Goal: Task Accomplishment & Management: Complete application form

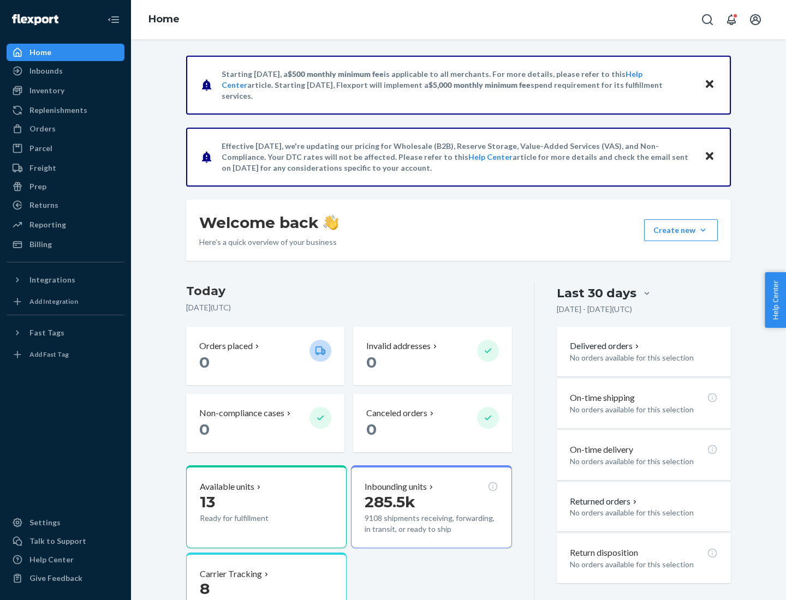
click at [703, 230] on button "Create new Create new inbound Create new order Create new product" at bounding box center [681, 230] width 74 height 22
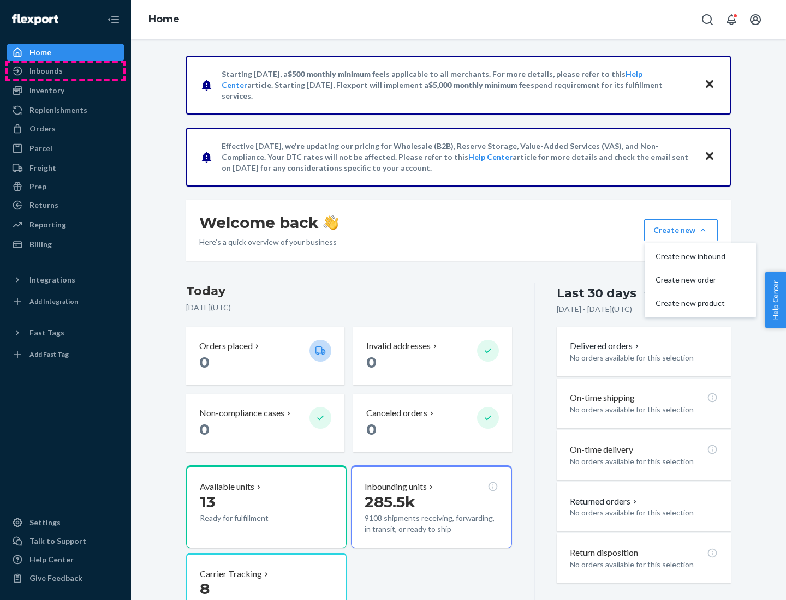
click at [65, 71] on div "Inbounds" at bounding box center [66, 70] width 116 height 15
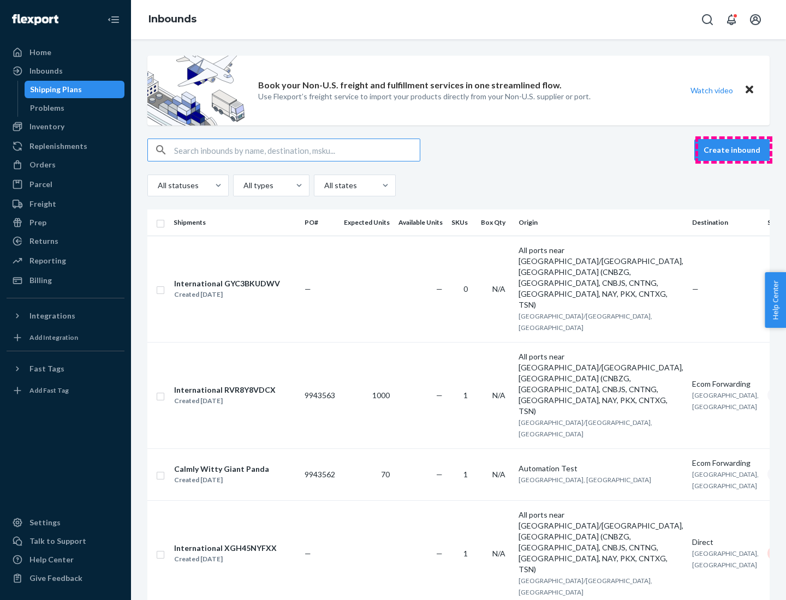
click at [733, 150] on button "Create inbound" at bounding box center [731, 150] width 75 height 22
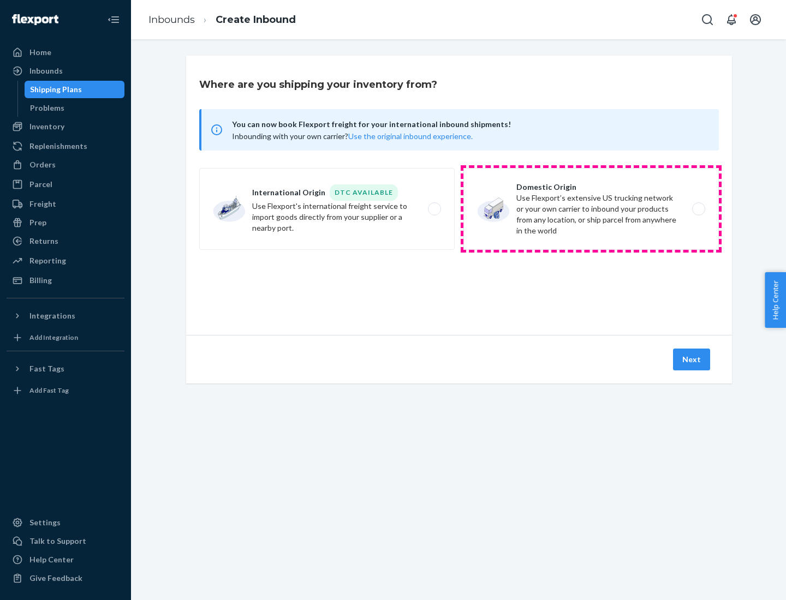
click at [591, 209] on label "Domestic Origin Use Flexport’s extensive US trucking network or your own carrie…" at bounding box center [590, 209] width 255 height 82
click at [698, 209] on input "Domestic Origin Use Flexport’s extensive US trucking network or your own carrie…" at bounding box center [701, 209] width 7 height 7
radio input "true"
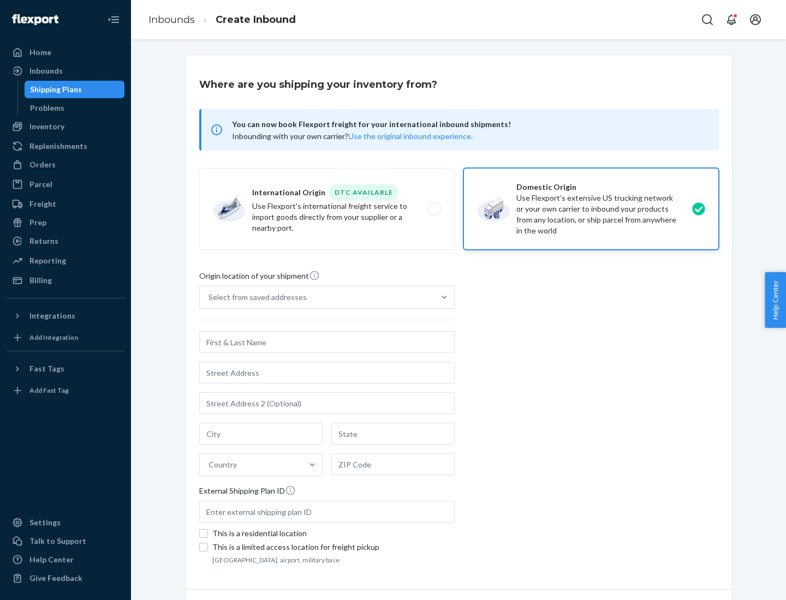
click at [255, 297] on div "Select from saved addresses" at bounding box center [257, 297] width 98 height 11
click at [210, 297] on input "Select from saved addresses" at bounding box center [208, 297] width 1 height 11
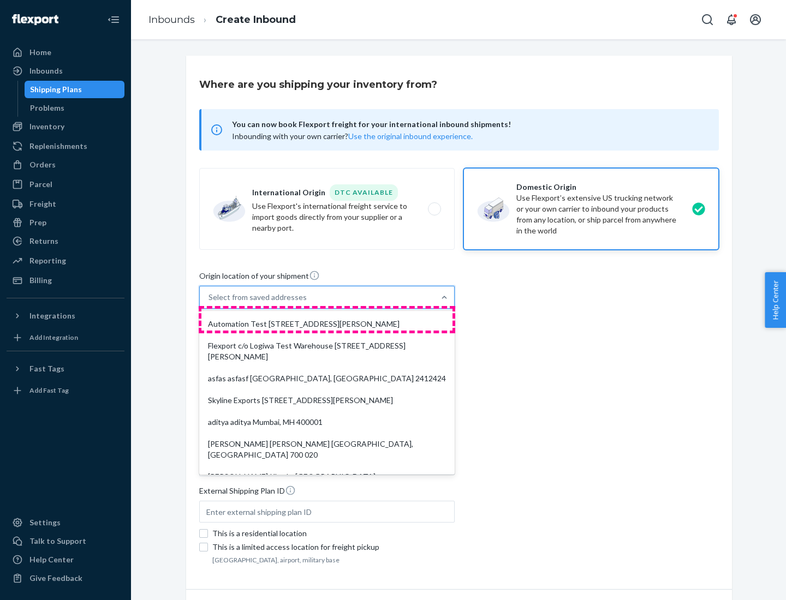
scroll to position [4, 0]
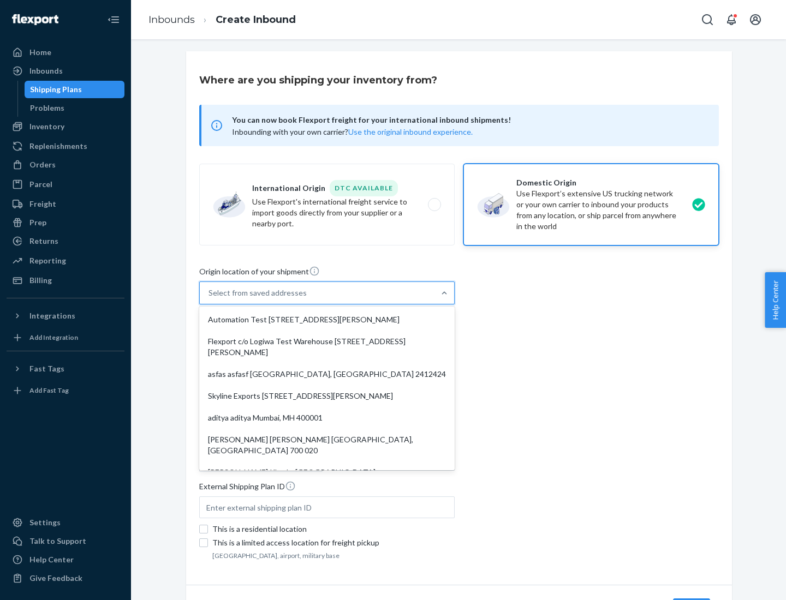
click at [327, 320] on div "Automation Test [STREET_ADDRESS][PERSON_NAME]" at bounding box center [326, 320] width 251 height 22
click at [210, 298] on input "option Automation Test [STREET_ADDRESS][PERSON_NAME]. 9 results available. Use …" at bounding box center [208, 293] width 1 height 11
type input "Automation Test"
type input "9th Floor"
type input "[GEOGRAPHIC_DATA]"
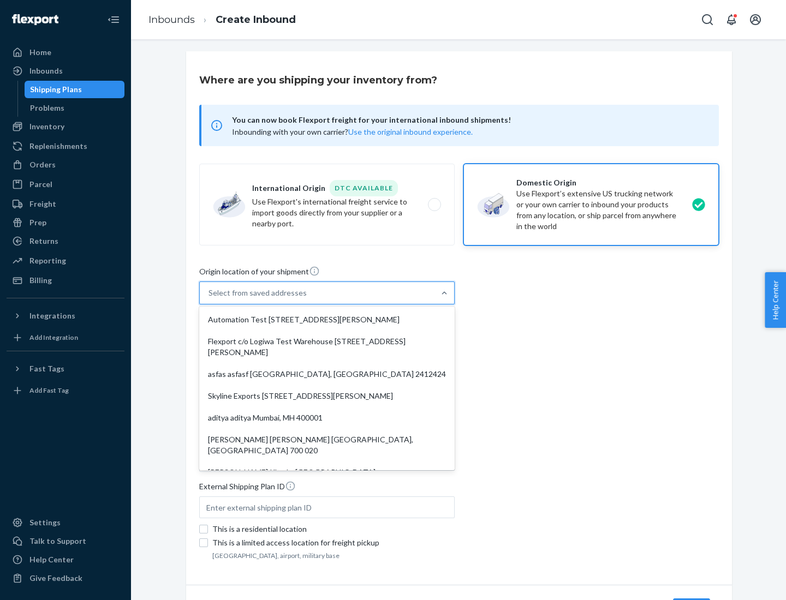
type input "CA"
type input "94104"
type input "[STREET_ADDRESS][PERSON_NAME]"
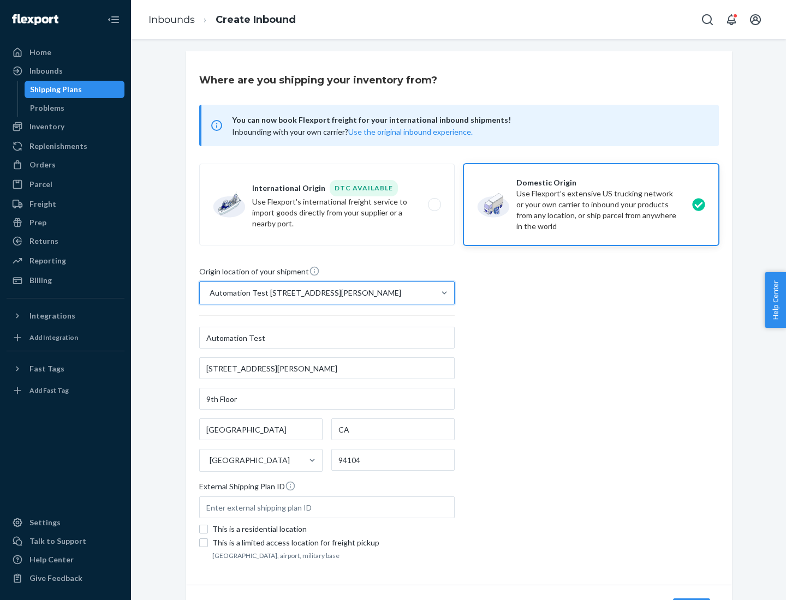
scroll to position [64, 0]
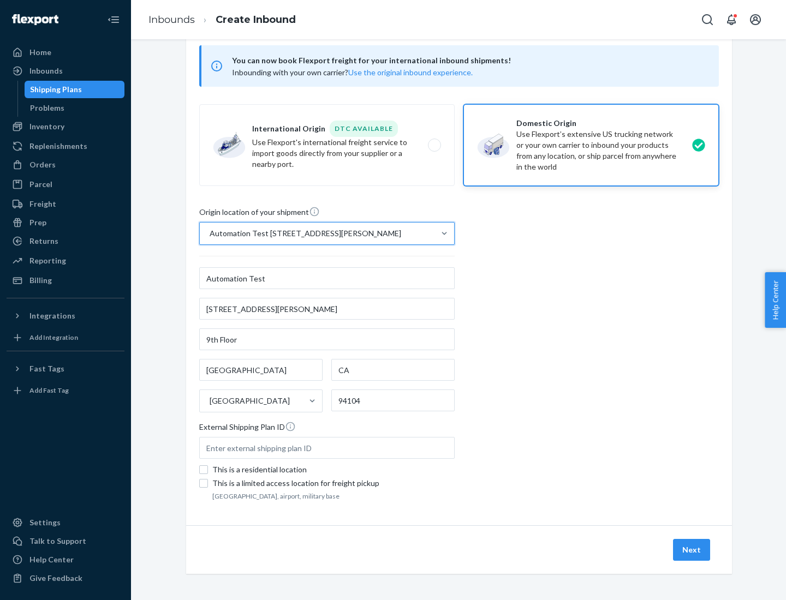
click at [692, 550] on button "Next" at bounding box center [691, 550] width 37 height 22
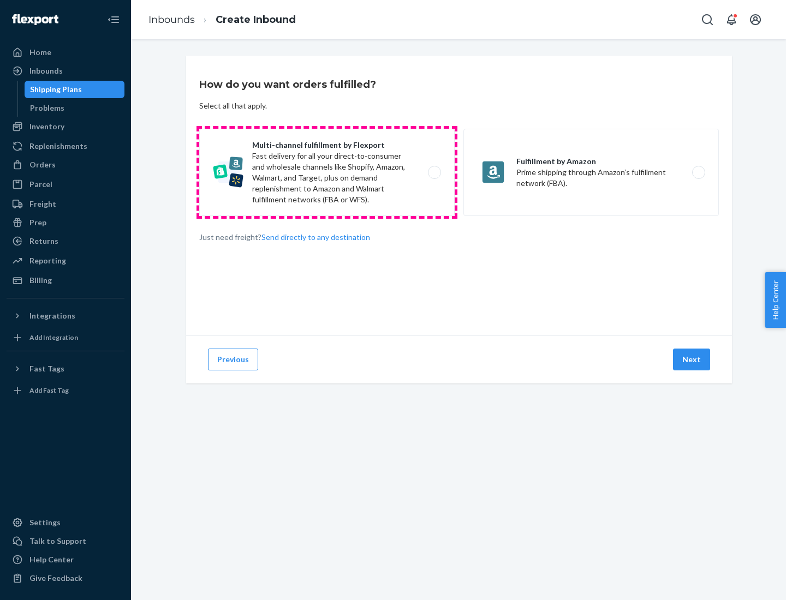
click at [327, 172] on label "Multi-channel fulfillment by Flexport Fast delivery for all your direct-to-cons…" at bounding box center [326, 172] width 255 height 87
click at [434, 172] on input "Multi-channel fulfillment by Flexport Fast delivery for all your direct-to-cons…" at bounding box center [437, 172] width 7 height 7
radio input "true"
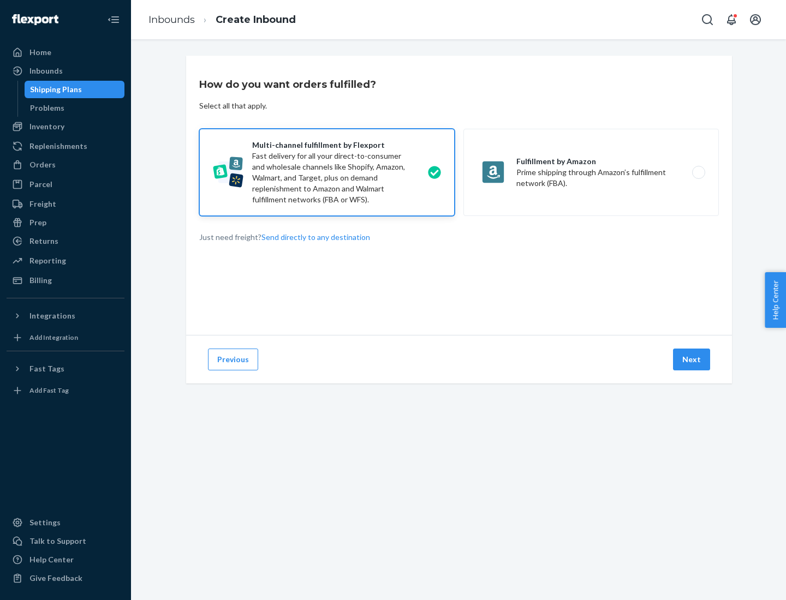
click at [692, 360] on button "Next" at bounding box center [691, 360] width 37 height 22
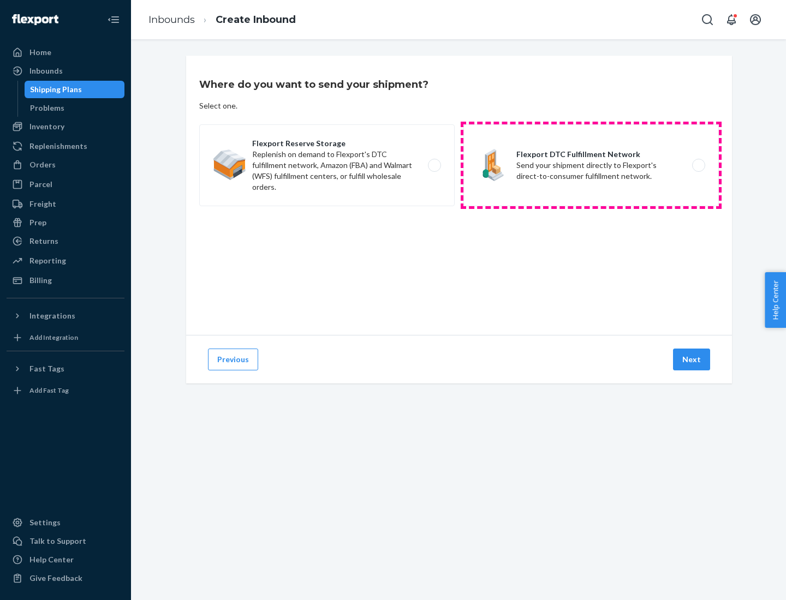
click at [591, 165] on label "Flexport DTC Fulfillment Network Send your shipment directly to Flexport's dire…" at bounding box center [590, 165] width 255 height 82
click at [698, 165] on input "Flexport DTC Fulfillment Network Send your shipment directly to Flexport's dire…" at bounding box center [701, 165] width 7 height 7
radio input "true"
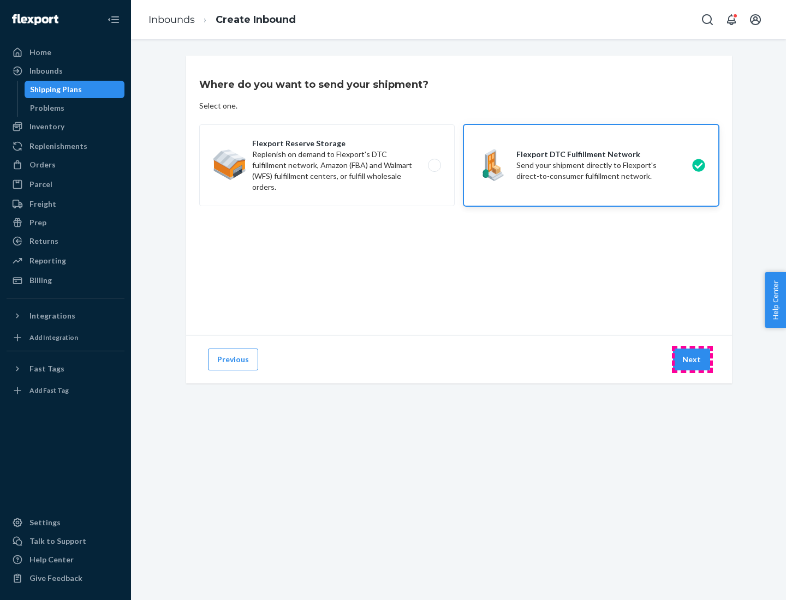
click at [692, 360] on button "Next" at bounding box center [691, 360] width 37 height 22
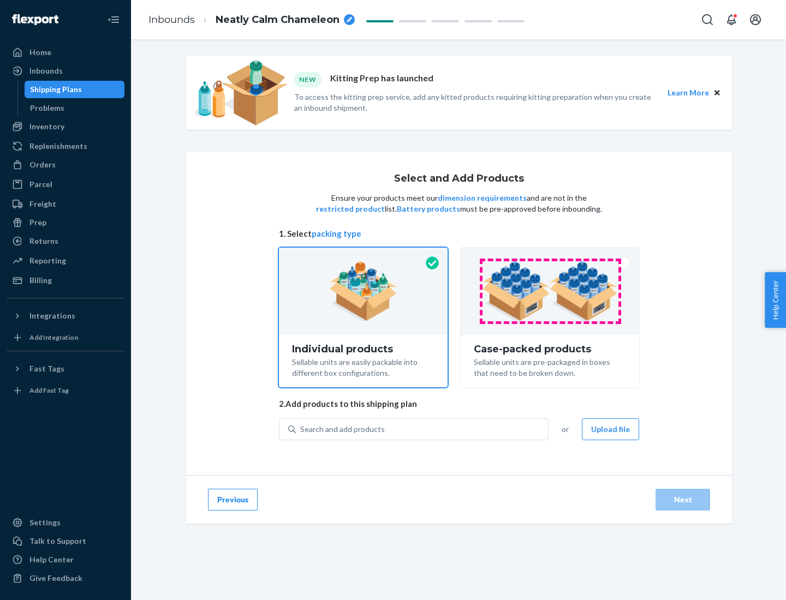
click at [550, 291] on img at bounding box center [550, 291] width 136 height 60
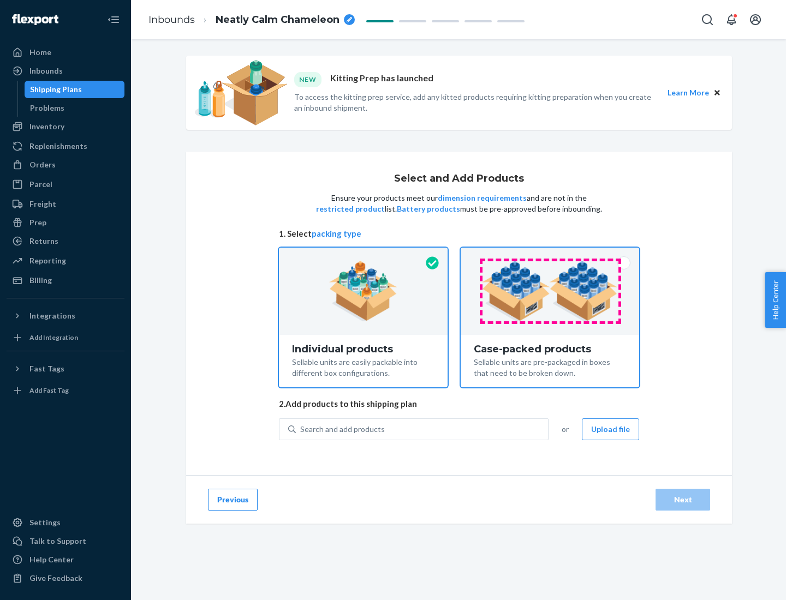
click at [550, 255] on input "Case-packed products Sellable units are pre-packaged in boxes that need to be b…" at bounding box center [549, 251] width 7 height 7
radio input "true"
radio input "false"
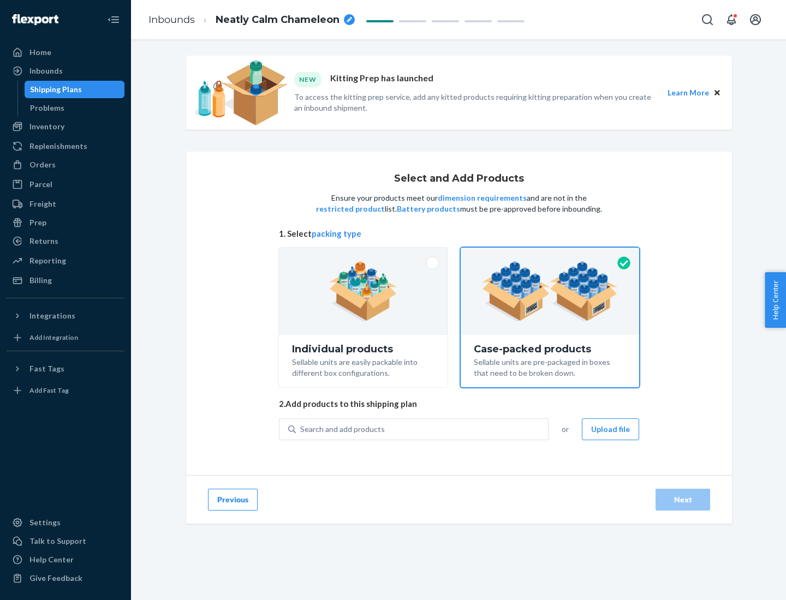
click at [422, 429] on div "Search and add products" at bounding box center [422, 430] width 252 height 20
click at [301, 429] on input "Search and add products" at bounding box center [300, 429] width 1 height 11
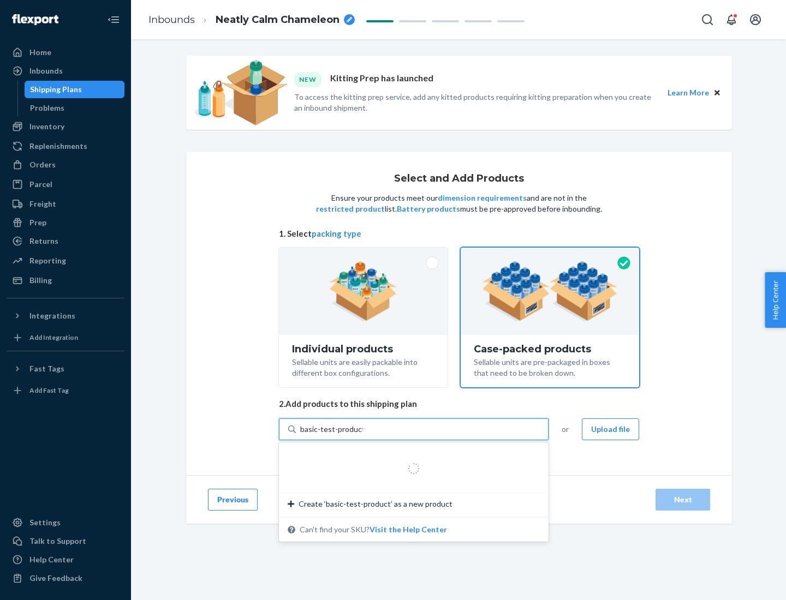
type input "basic-test-product-1"
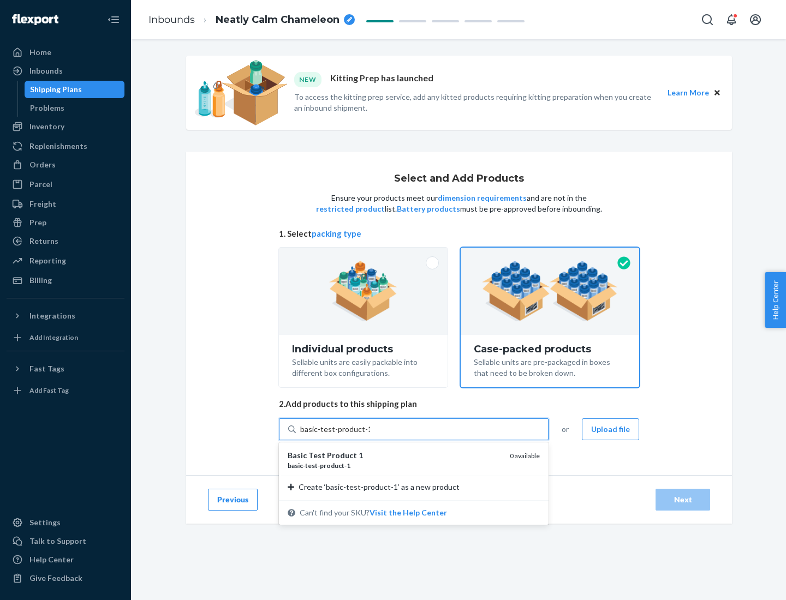
click at [395, 465] on div "basic - test - product - 1" at bounding box center [394, 465] width 213 height 9
click at [370, 435] on input "basic-test-product-1" at bounding box center [335, 429] width 70 height 11
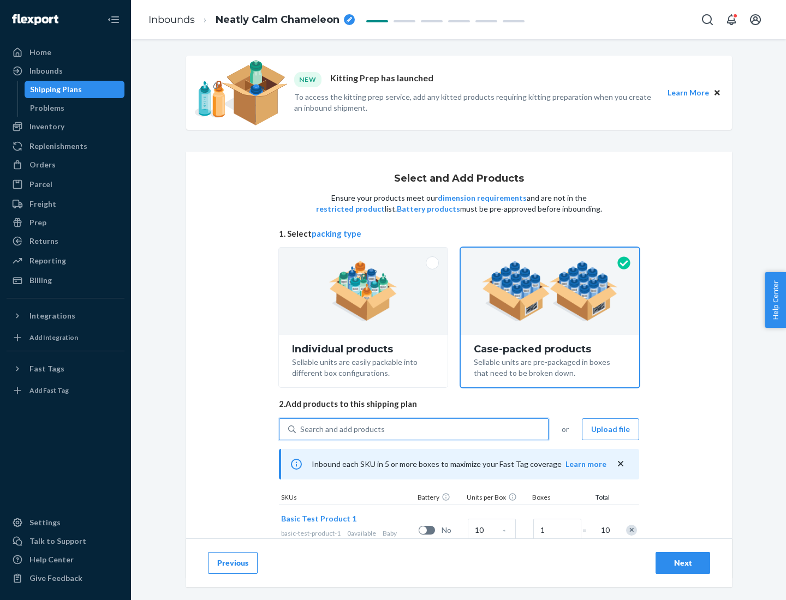
scroll to position [39, 0]
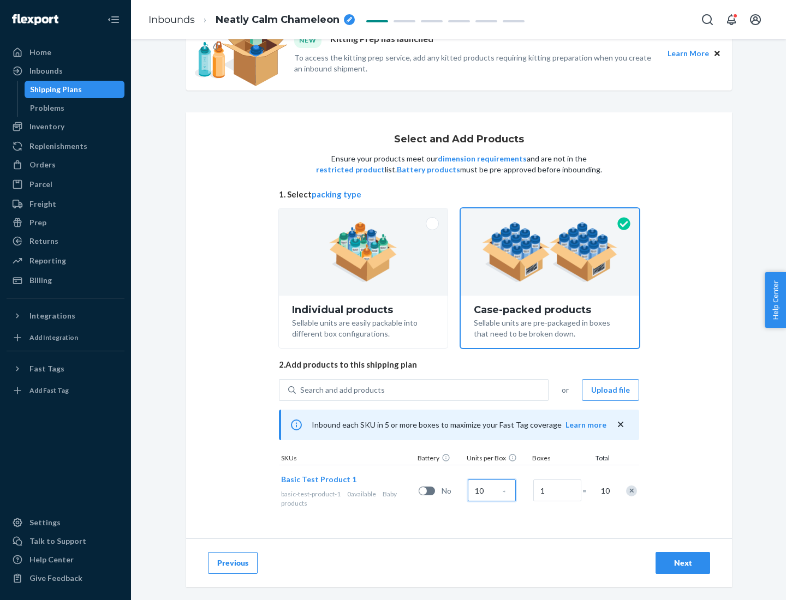
type input "10"
type input "7"
click at [683, 563] on div "Next" at bounding box center [683, 563] width 36 height 11
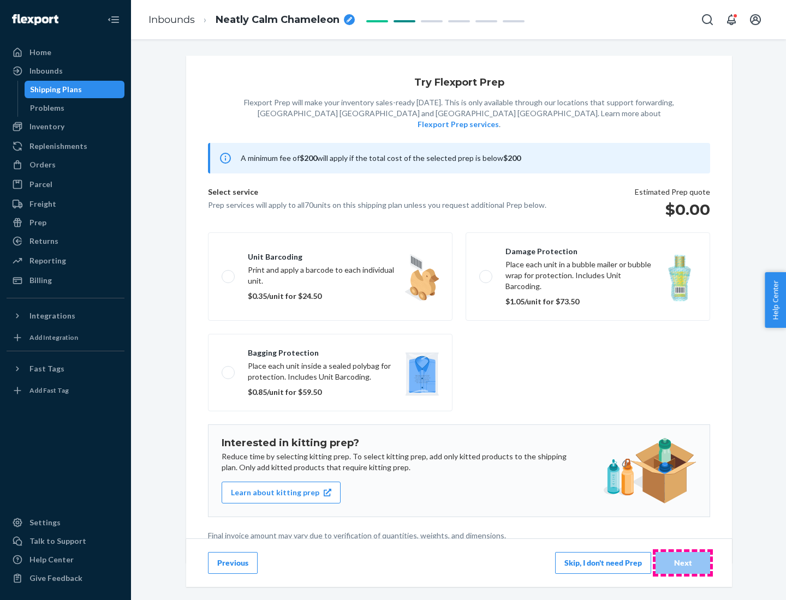
scroll to position [3, 0]
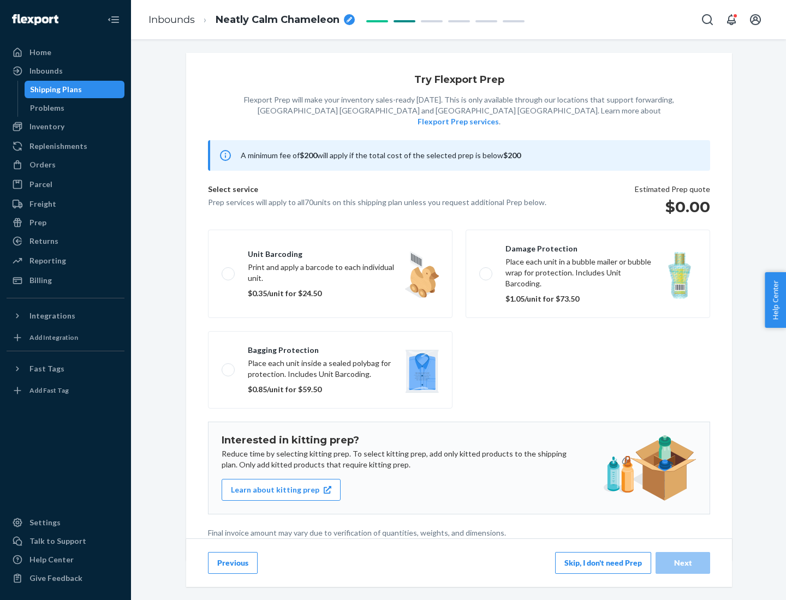
click at [330, 348] on label "Bagging protection Place each unit inside a sealed polybag for protection. Incl…" at bounding box center [330, 369] width 244 height 77
click at [229, 366] on input "Bagging protection Place each unit inside a sealed polybag for protection. Incl…" at bounding box center [225, 369] width 7 height 7
checkbox input "true"
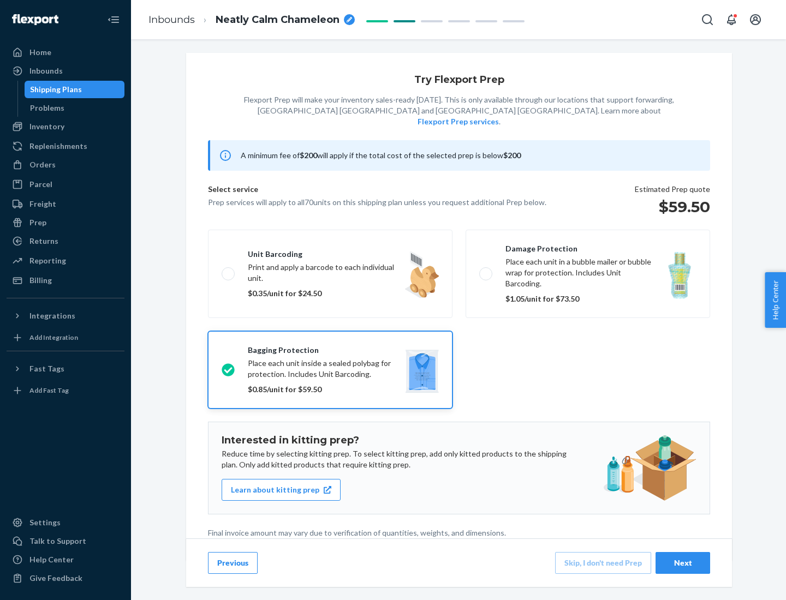
click at [683, 563] on div "Next" at bounding box center [683, 563] width 36 height 11
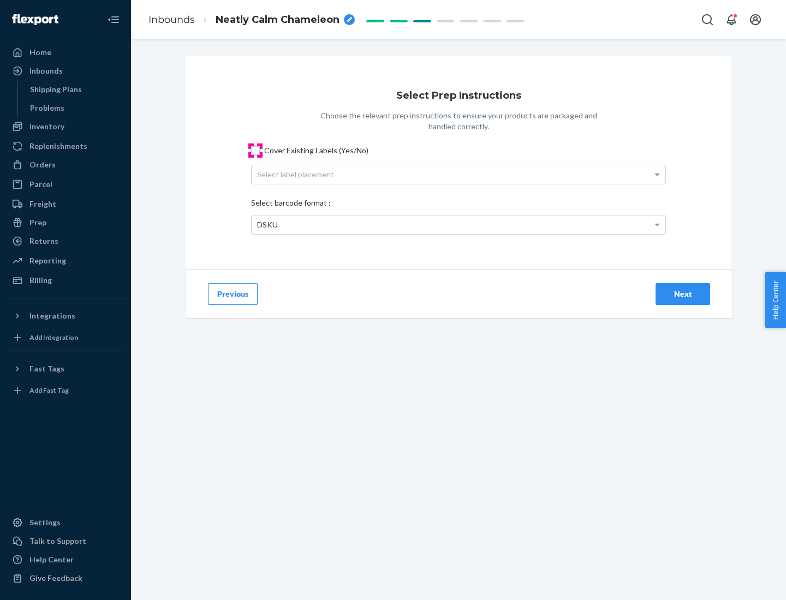
click at [255, 150] on input "Cover Existing Labels (Yes/No)" at bounding box center [255, 150] width 9 height 9
checkbox input "true"
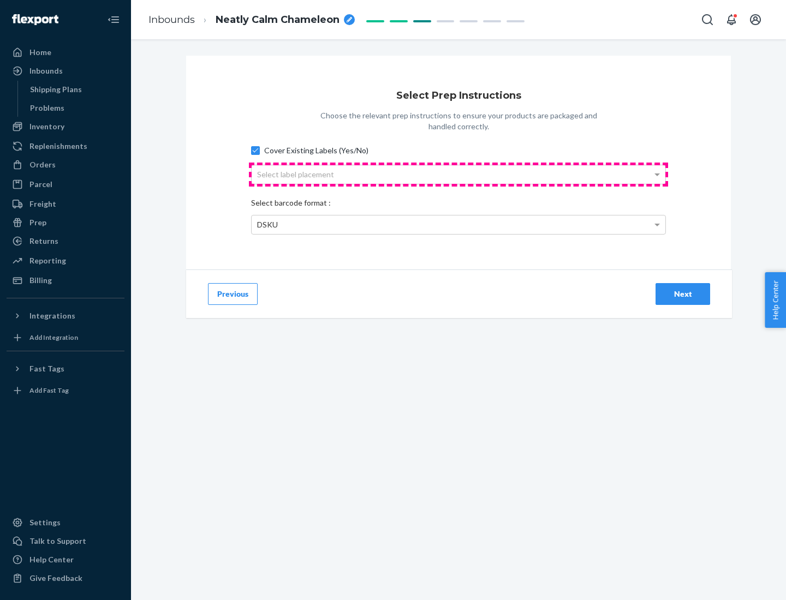
click at [458, 174] on div "Select label placement" at bounding box center [459, 174] width 414 height 19
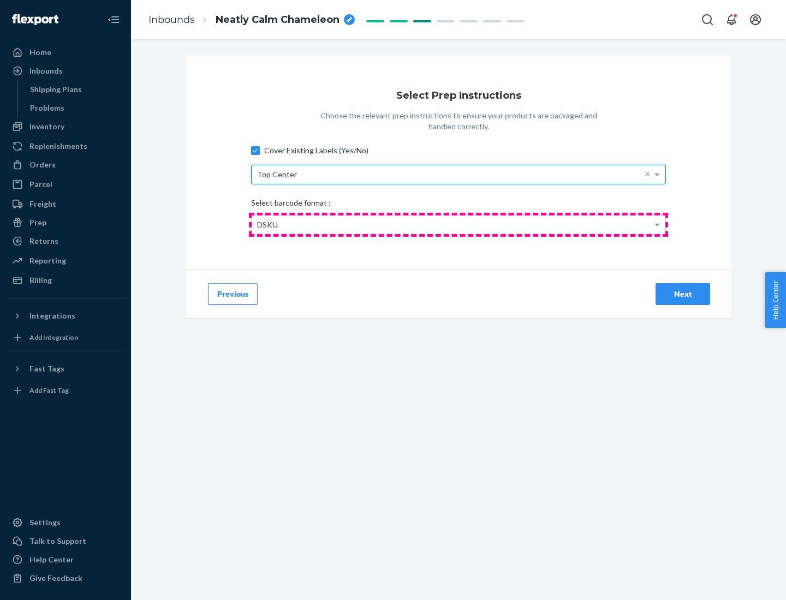
click at [458, 224] on div "DSKU" at bounding box center [459, 225] width 414 height 19
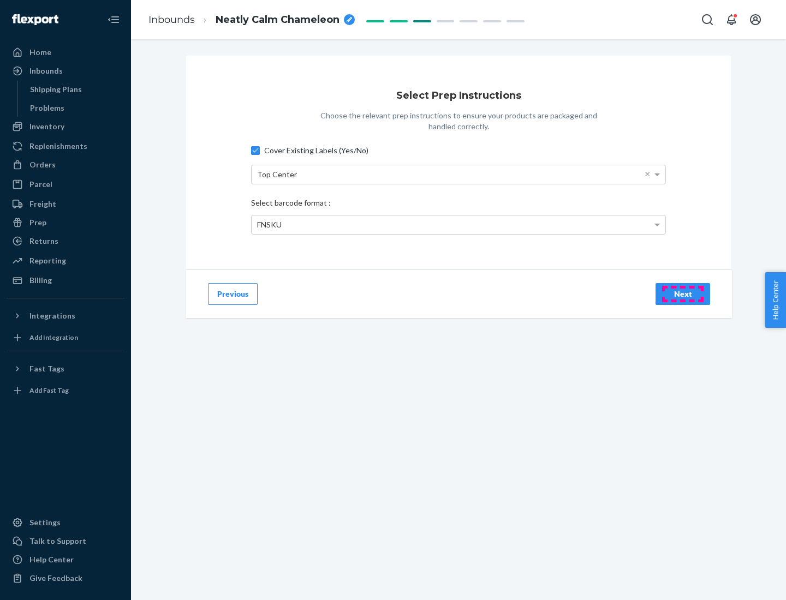
click at [683, 294] on div "Next" at bounding box center [683, 294] width 36 height 11
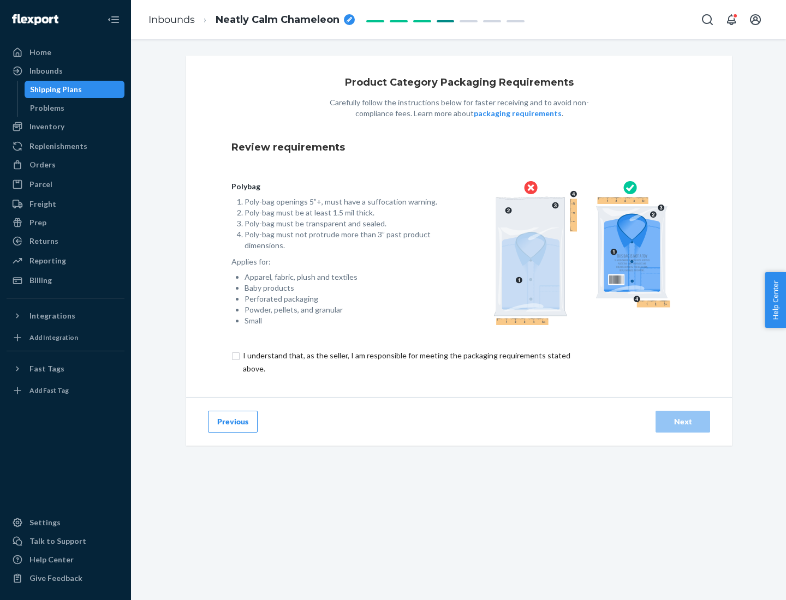
click at [405, 362] on input "checkbox" at bounding box center [412, 362] width 363 height 26
checkbox input "true"
click at [683, 421] on div "Next" at bounding box center [683, 421] width 36 height 11
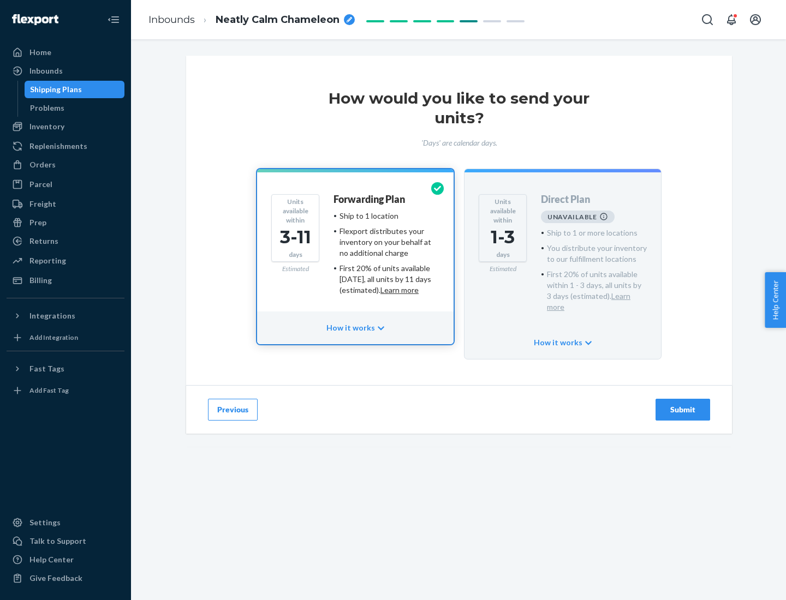
click at [370, 199] on h4 "Forwarding Plan" at bounding box center [368, 199] width 71 height 11
click at [683, 404] on div "Submit" at bounding box center [683, 409] width 36 height 11
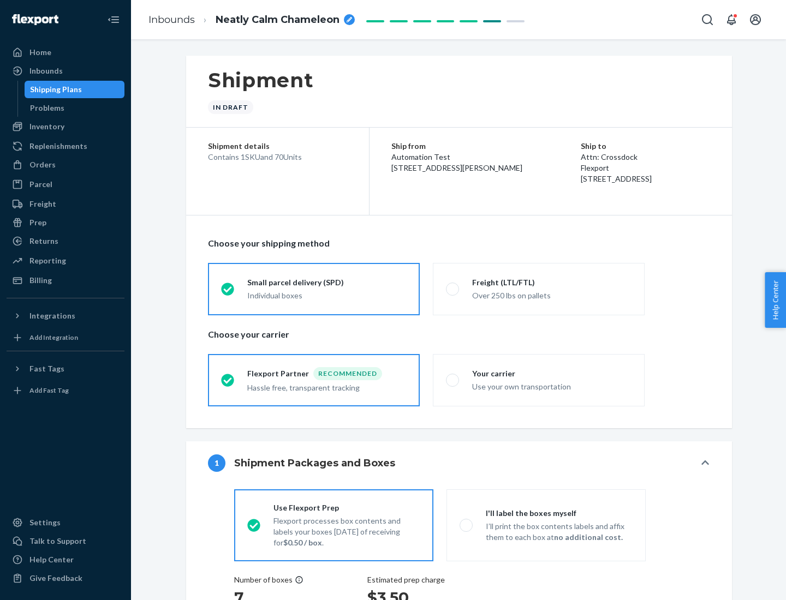
radio input "true"
radio input "false"
radio input "true"
radio input "false"
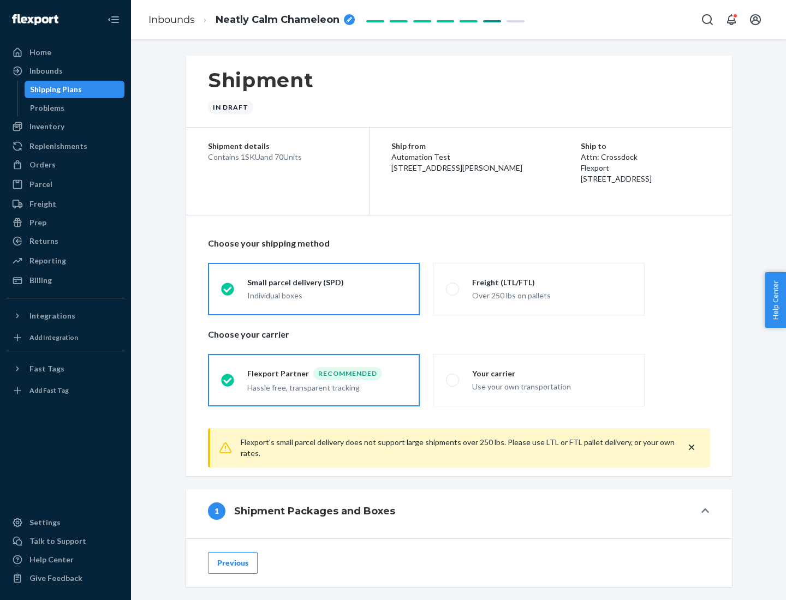
click at [327, 295] on div "Individual boxes" at bounding box center [326, 295] width 159 height 11
click at [228, 292] on input "Small parcel delivery (SPD) Individual boxes" at bounding box center [224, 288] width 7 height 7
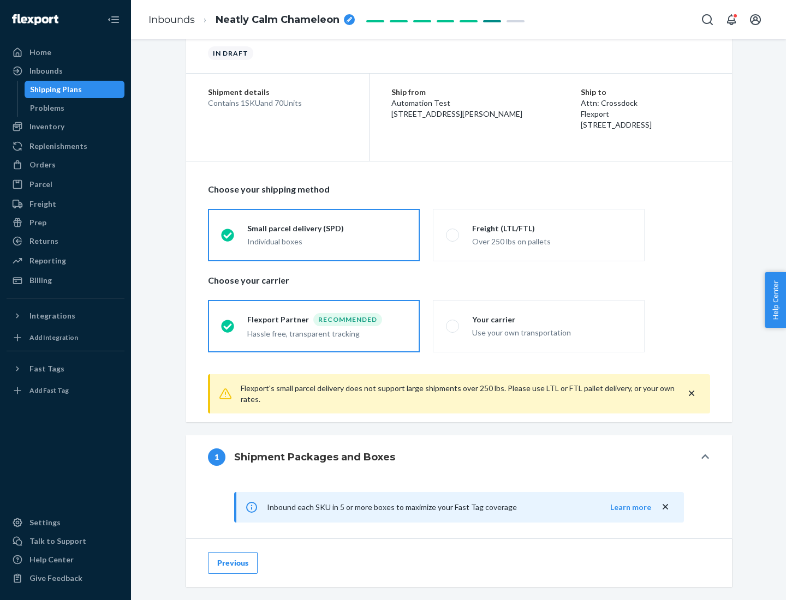
click at [327, 319] on div "Recommended" at bounding box center [347, 319] width 69 height 13
click at [228, 322] on input "Flexport Partner Recommended Hassle free, transparent tracking" at bounding box center [224, 325] width 7 height 7
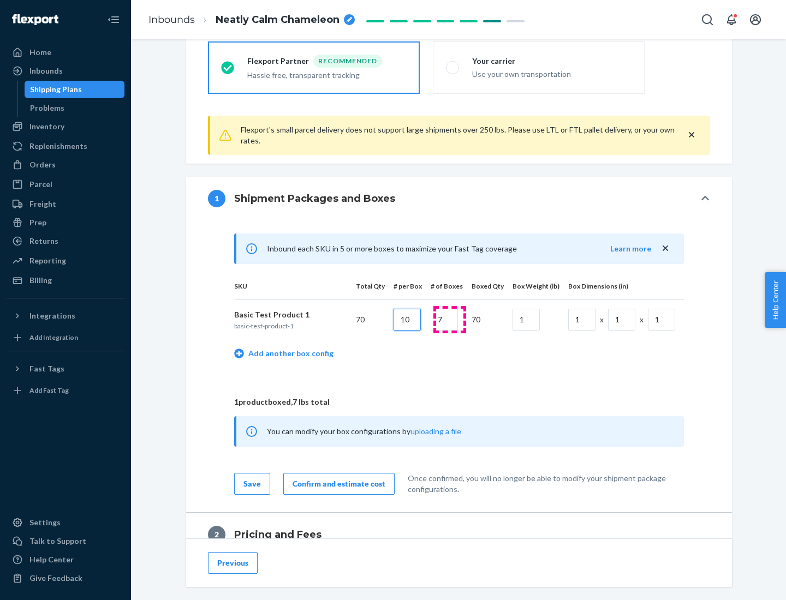
type input "10"
type input "7"
type input "1"
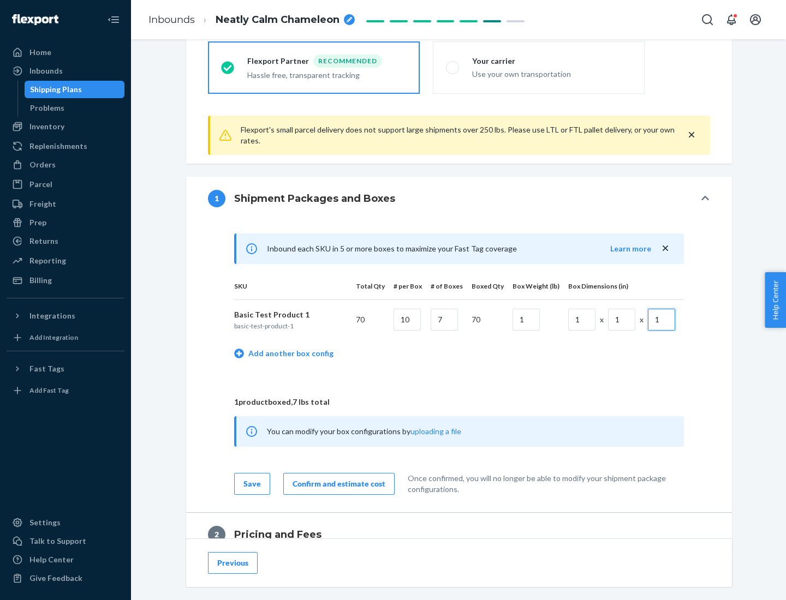
scroll to position [477, 0]
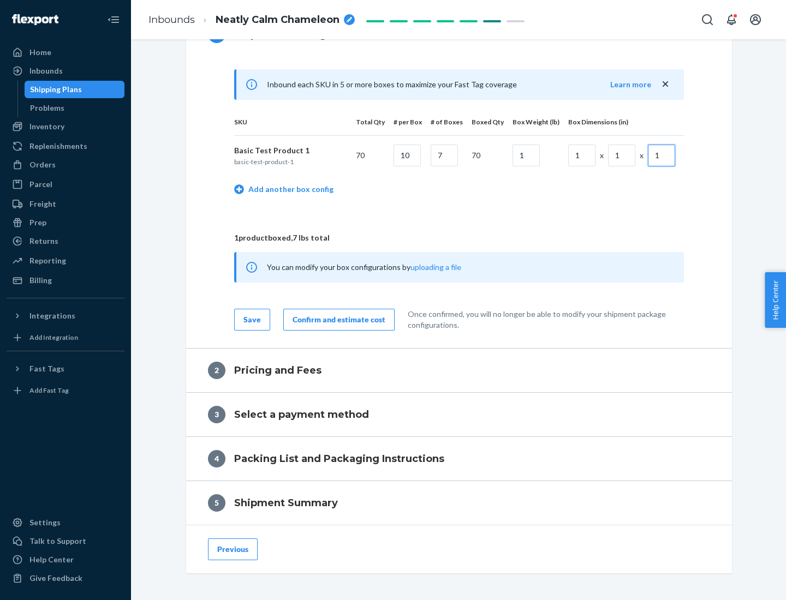
type input "1"
click at [337, 319] on div "Confirm and estimate cost" at bounding box center [338, 319] width 93 height 11
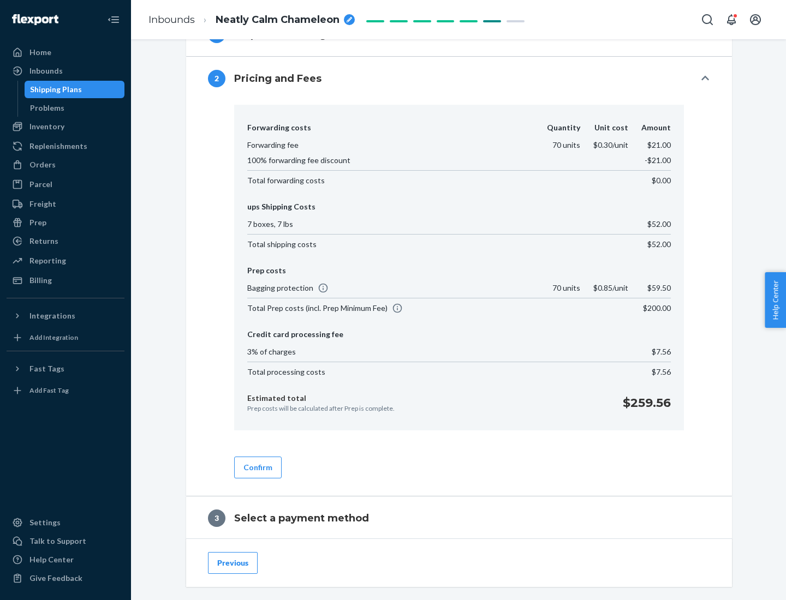
scroll to position [625, 0]
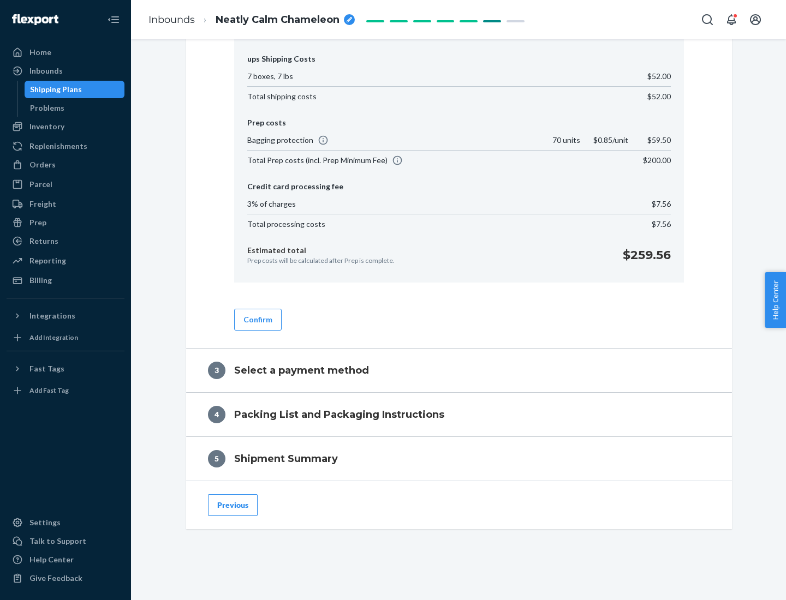
click at [257, 319] on button "Confirm" at bounding box center [257, 320] width 47 height 22
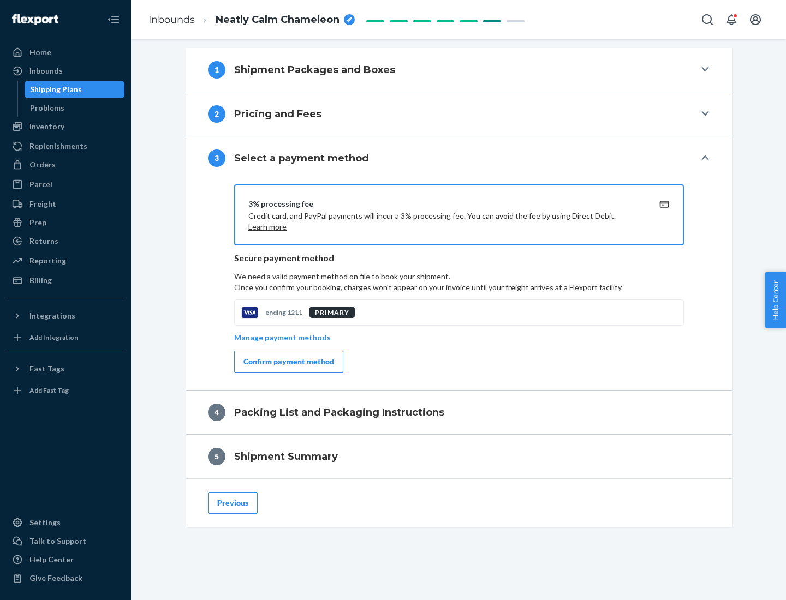
scroll to position [441, 0]
click at [288, 362] on div "Confirm payment method" at bounding box center [288, 361] width 91 height 11
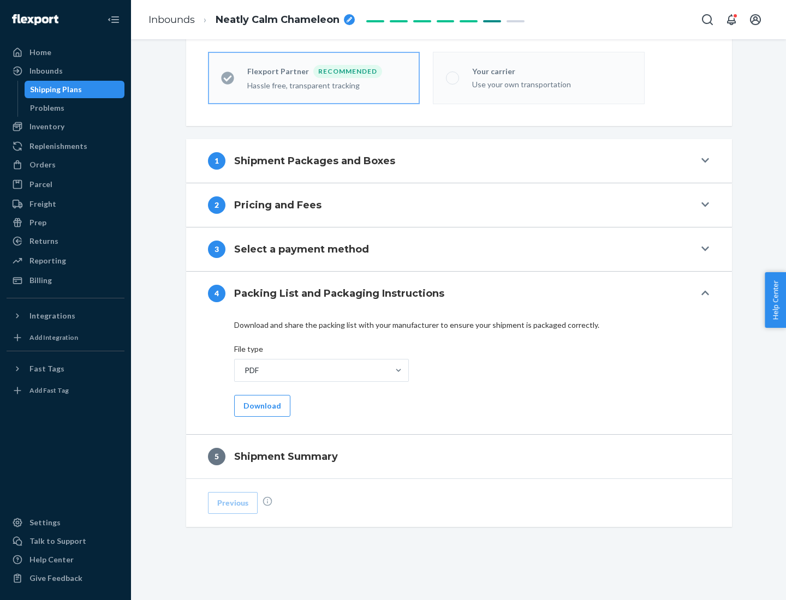
scroll to position [302, 0]
click at [261, 405] on button "Download" at bounding box center [262, 406] width 56 height 22
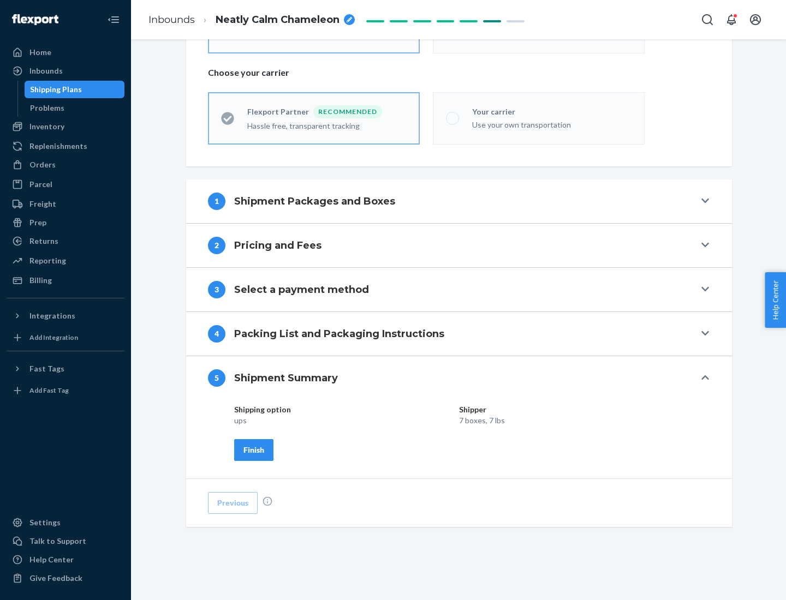
scroll to position [262, 0]
